Goal: Information Seeking & Learning: Learn about a topic

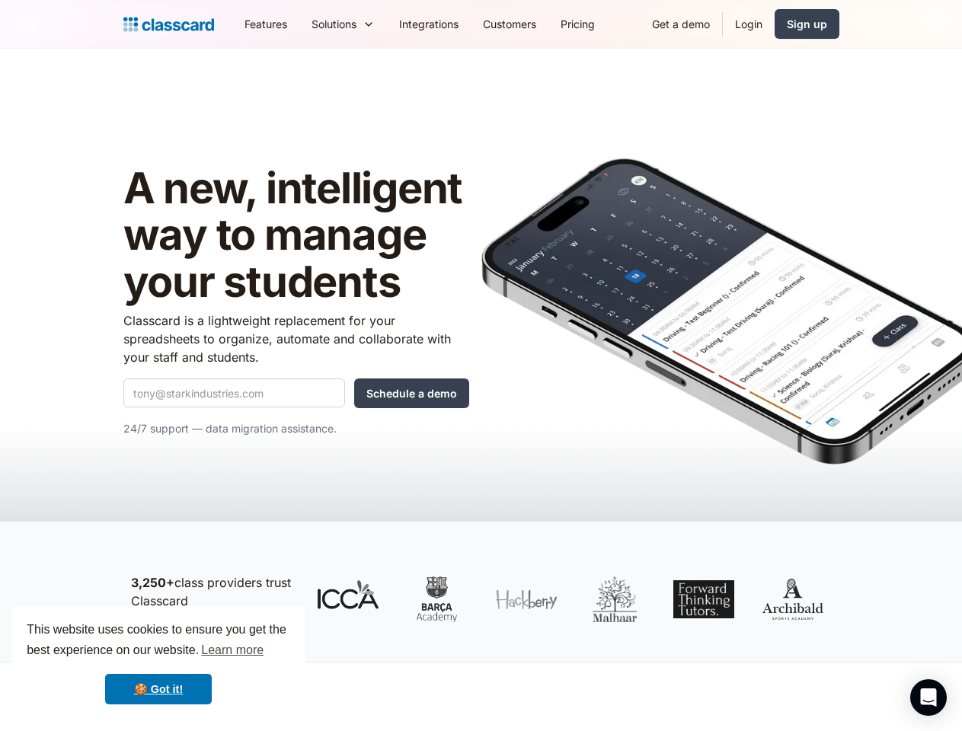
click at [481, 366] on img at bounding box center [728, 311] width 495 height 307
click at [158, 663] on div "This website uses cookies to ensure you get the best experience on our website.…" at bounding box center [158, 662] width 292 height 113
click at [535, 24] on nav "Features Resources Blog The latest industry news, updates and info. Customer st…" at bounding box center [535, 24] width 607 height 34
click at [311, 24] on div "Solutions" at bounding box center [333, 24] width 45 height 16
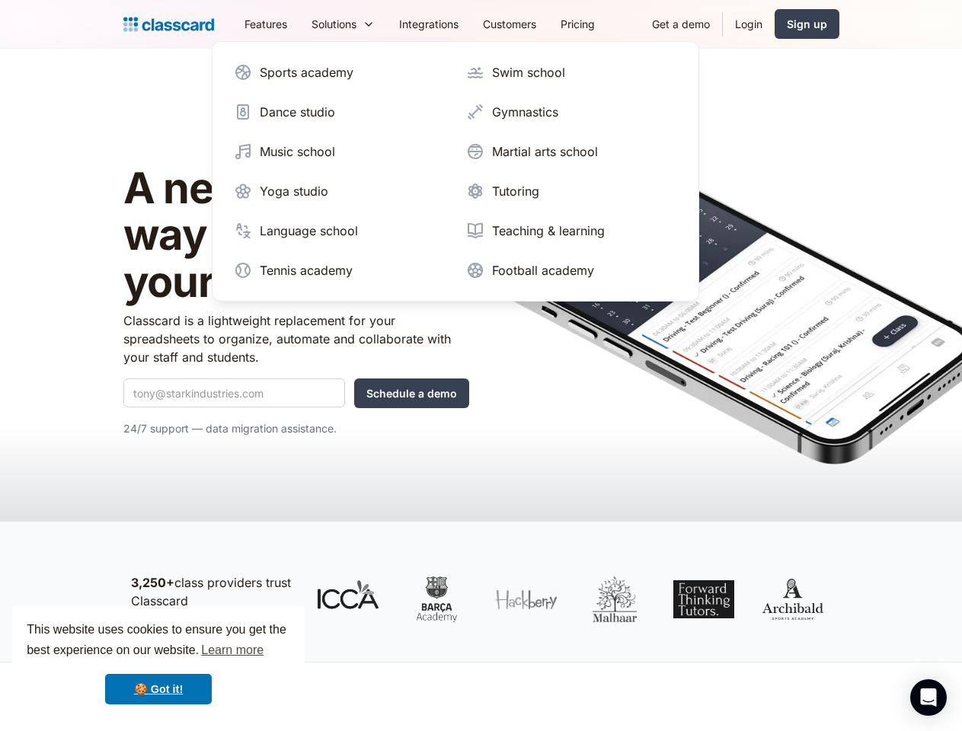
click at [928, 698] on icon "Open Intercom Messenger" at bounding box center [929, 697] width 16 height 18
